Goal: Connect with others: Connect with others

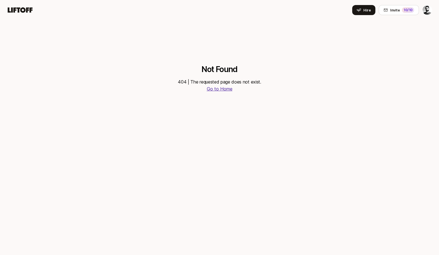
click at [224, 89] on p "Go to Home" at bounding box center [220, 88] width 26 height 7
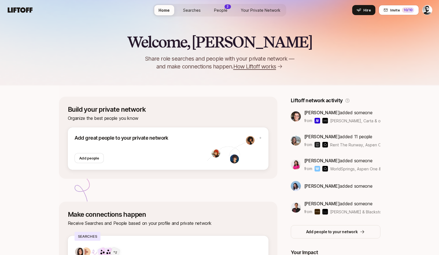
click at [224, 12] on span "People" at bounding box center [220, 10] width 13 height 6
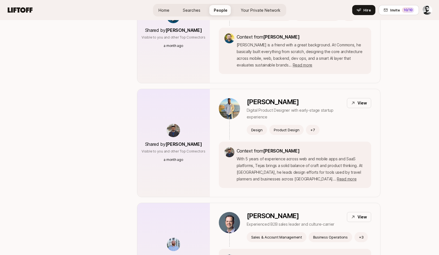
scroll to position [1027, 0]
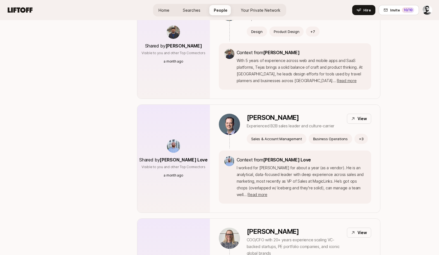
click at [270, 13] on link "Your Private Network" at bounding box center [261, 10] width 49 height 10
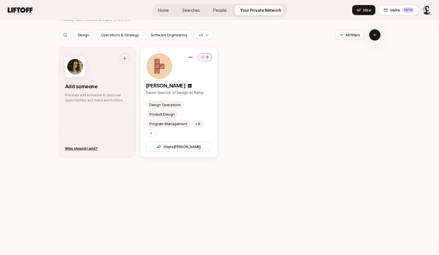
scroll to position [282, 0]
click at [160, 70] on img at bounding box center [160, 66] width 26 height 26
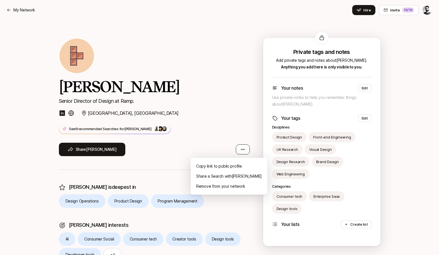
click at [247, 153] on html "My Network My Network Hire Invite 10 /10 [PERSON_NAME] Senior Director of Desig…" at bounding box center [219, 127] width 439 height 255
click at [220, 117] on html "My Network My Network Hire Invite 10 /10 [PERSON_NAME] Senior Director of Desig…" at bounding box center [219, 127] width 439 height 255
